Goal: Information Seeking & Learning: Learn about a topic

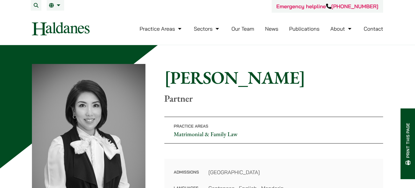
scroll to position [79, 0]
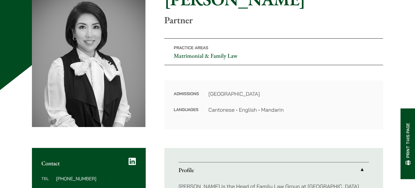
click at [273, 73] on div "Home » Lawyers » Elsie Liu Elsie Liu Partner Practice Areas Matrimonial & Famil…" at bounding box center [207, 58] width 351 height 144
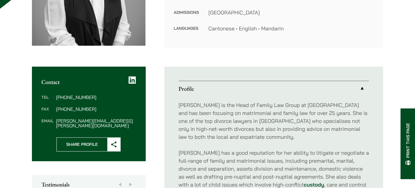
scroll to position [236, 0]
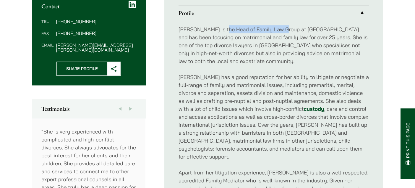
drag, startPoint x: 217, startPoint y: 27, endPoint x: 279, endPoint y: 28, distance: 61.4
click at [279, 28] on p "Elsie Liu is the Head of Family Law Group at Haldanes and has been focusing on …" at bounding box center [273, 45] width 190 height 40
click at [251, 53] on p "Elsie Liu is the Head of Family Law Group at Haldanes and has been focusing on …" at bounding box center [273, 45] width 190 height 40
click at [242, 56] on p "Elsie Liu is the Head of Family Law Group at Haldanes and has been focusing on …" at bounding box center [273, 45] width 190 height 40
click at [263, 59] on p "Elsie Liu is the Head of Family Law Group at Haldanes and has been focusing on …" at bounding box center [273, 45] width 190 height 40
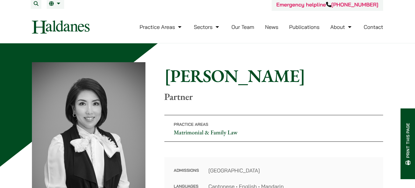
scroll to position [0, 0]
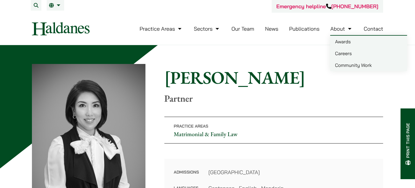
click at [240, 28] on link "Our Team" at bounding box center [242, 28] width 23 height 7
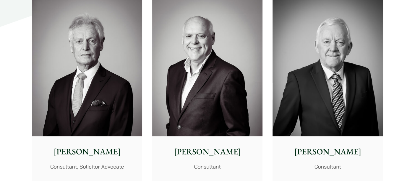
scroll to position [2756, 0]
